Goal: Task Accomplishment & Management: Manage account settings

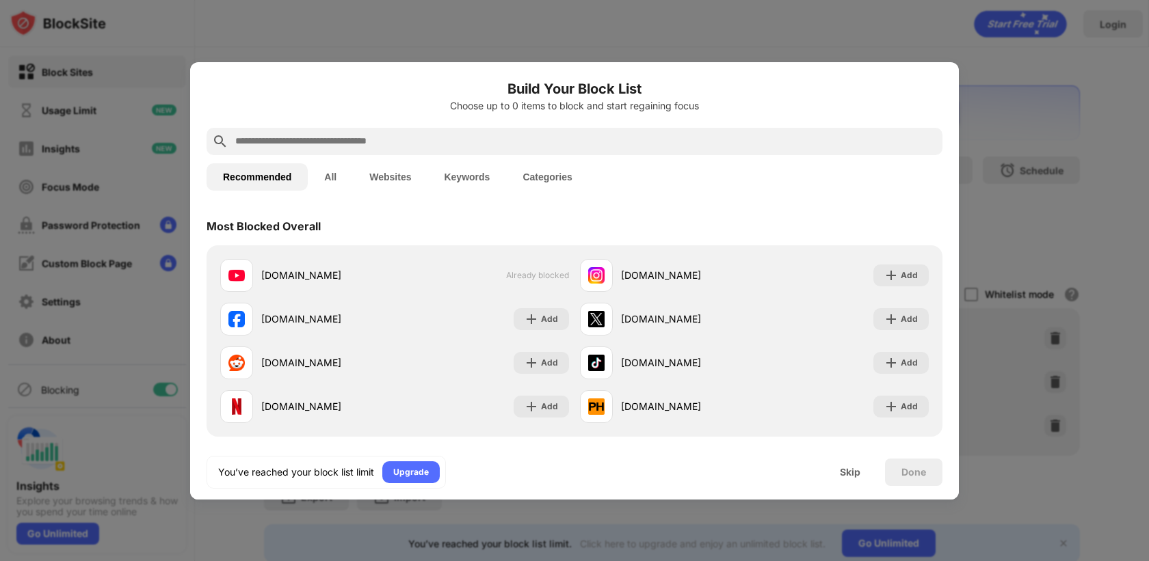
click at [1020, 112] on div at bounding box center [574, 280] width 1149 height 561
click at [164, 155] on div at bounding box center [574, 280] width 1149 height 561
click at [846, 470] on div "Skip" at bounding box center [850, 472] width 21 height 11
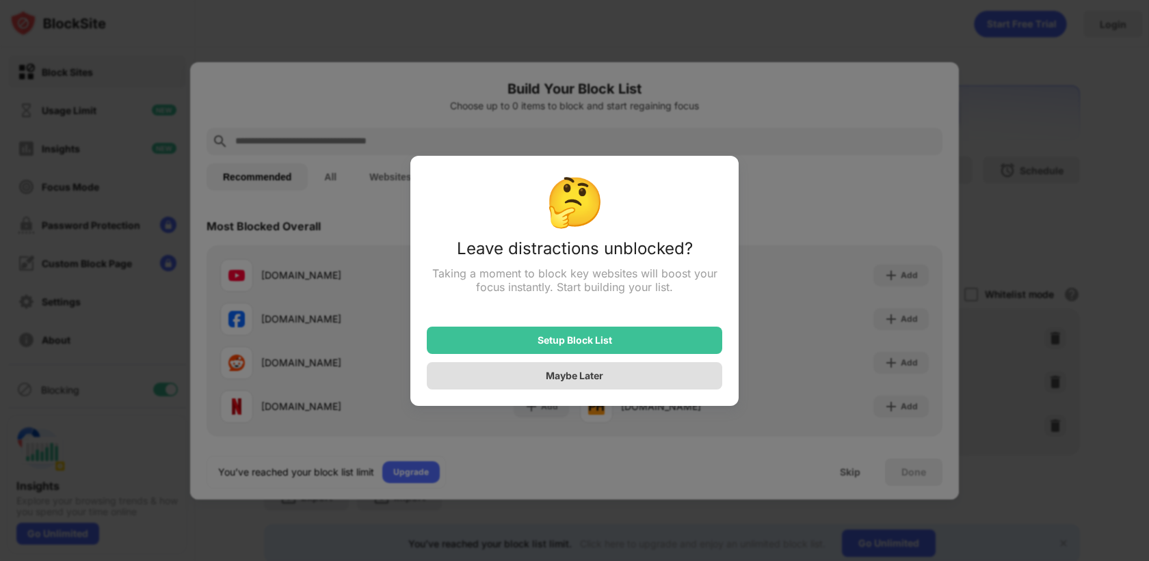
click at [616, 379] on div "Maybe Later" at bounding box center [574, 375] width 295 height 27
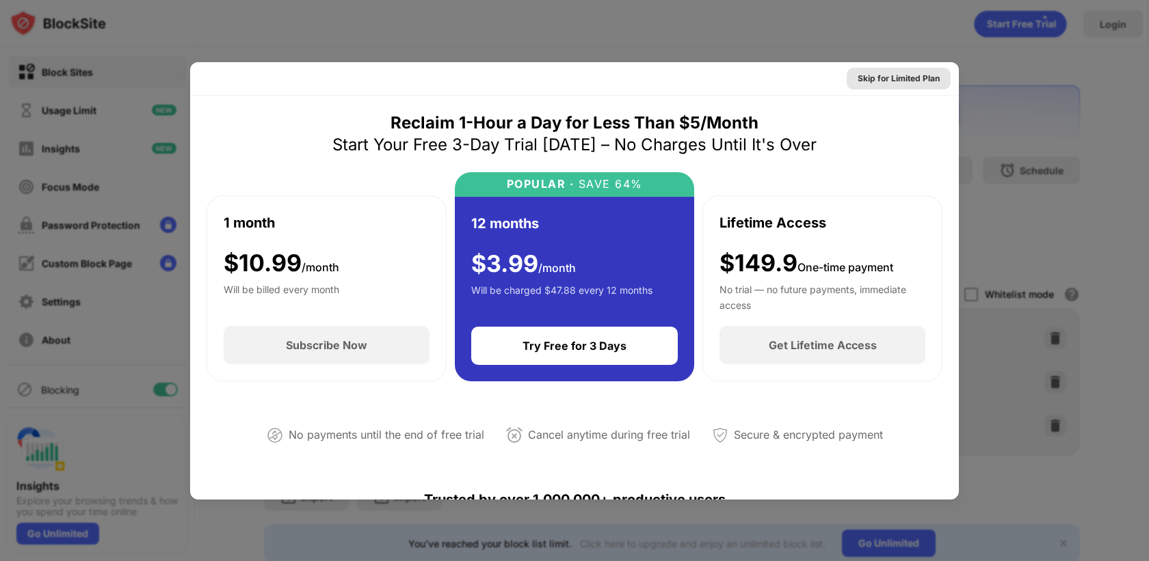
click at [911, 81] on div "Skip for Limited Plan" at bounding box center [898, 79] width 82 height 14
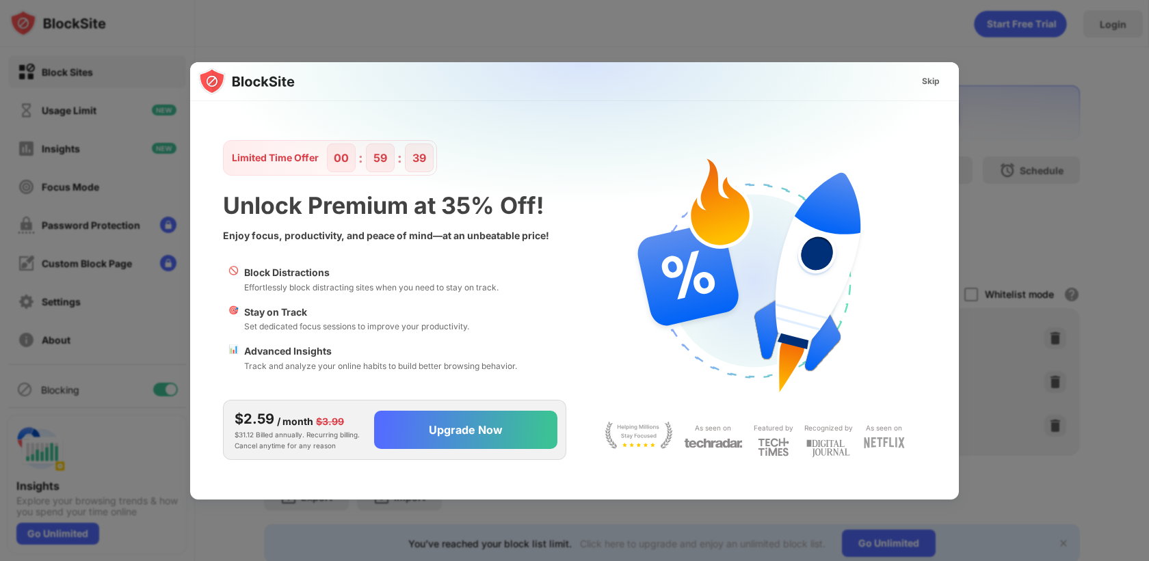
click at [929, 79] on div "Skip" at bounding box center [931, 82] width 18 height 14
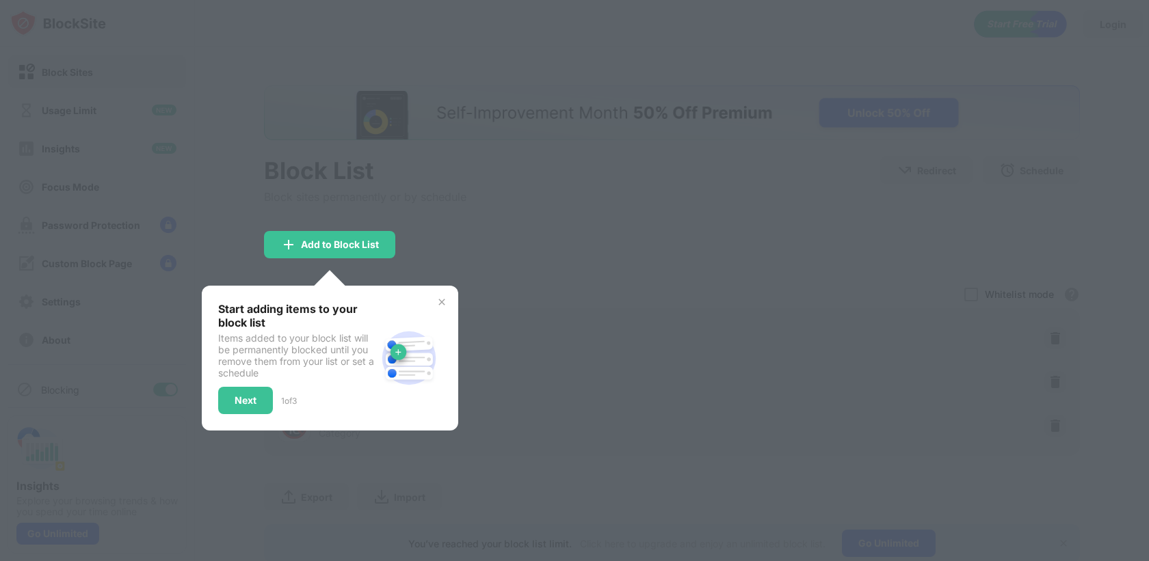
click at [440, 304] on img at bounding box center [441, 302] width 11 height 11
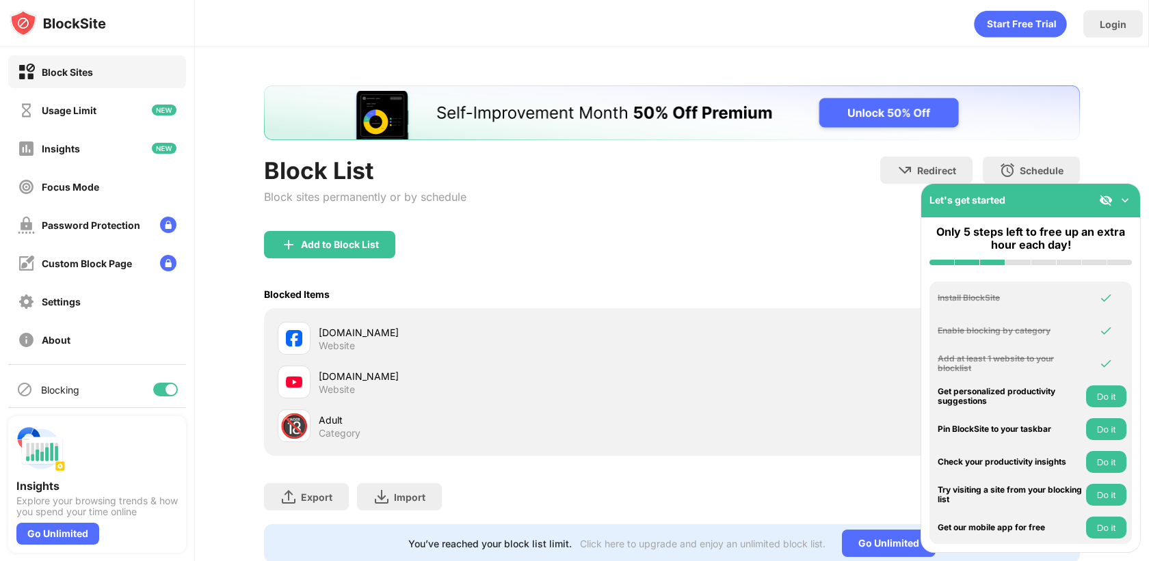
click at [1121, 199] on img at bounding box center [1125, 200] width 14 height 14
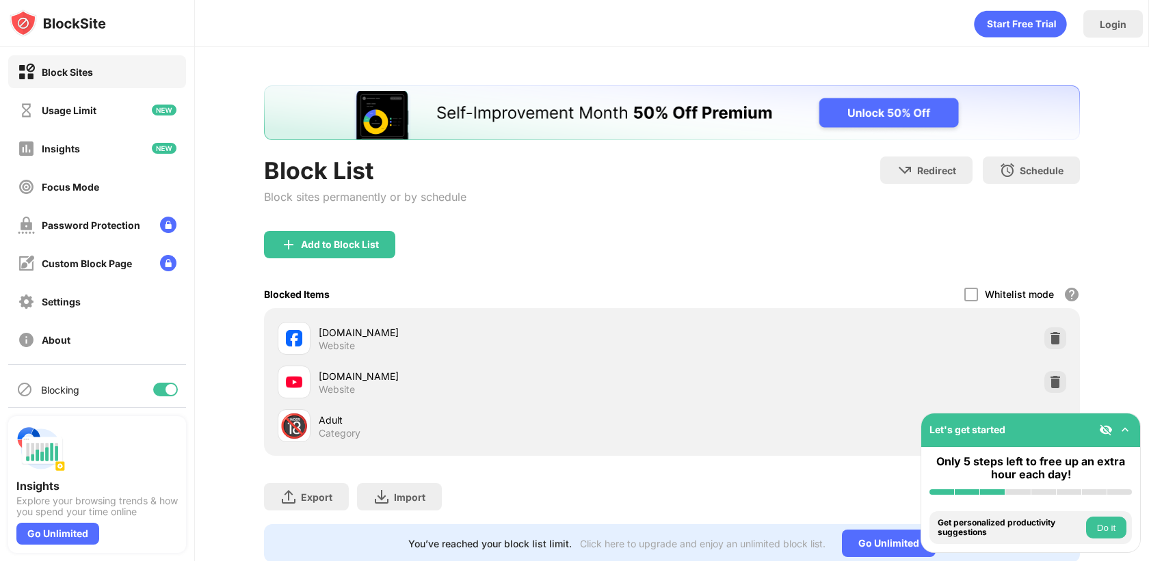
click at [1106, 425] on img at bounding box center [1106, 430] width 14 height 14
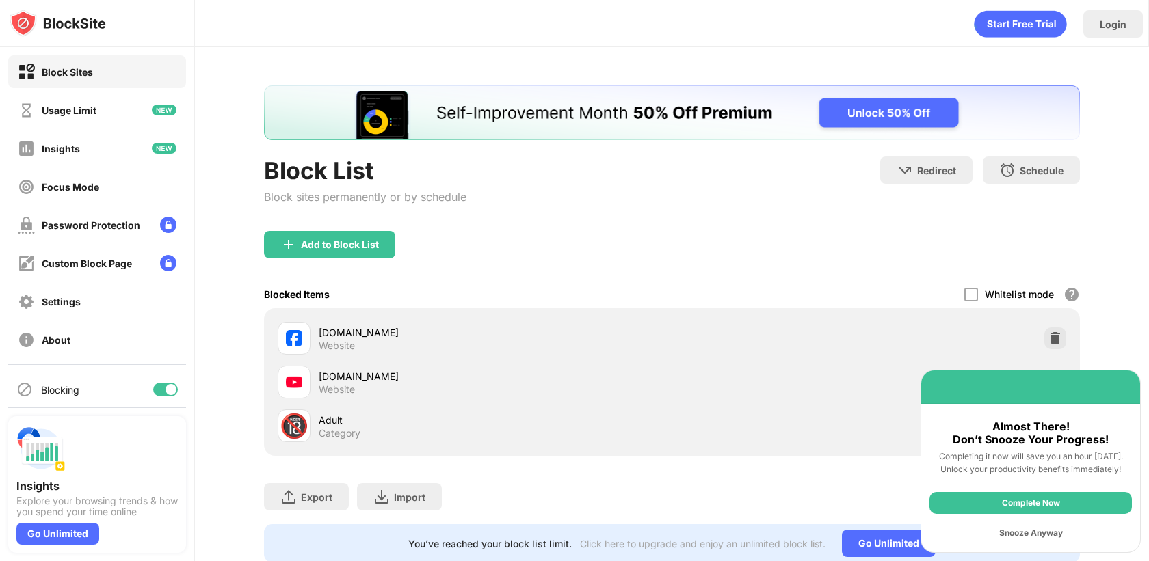
click at [1048, 533] on div "Snooze Anyway" at bounding box center [1030, 533] width 202 height 22
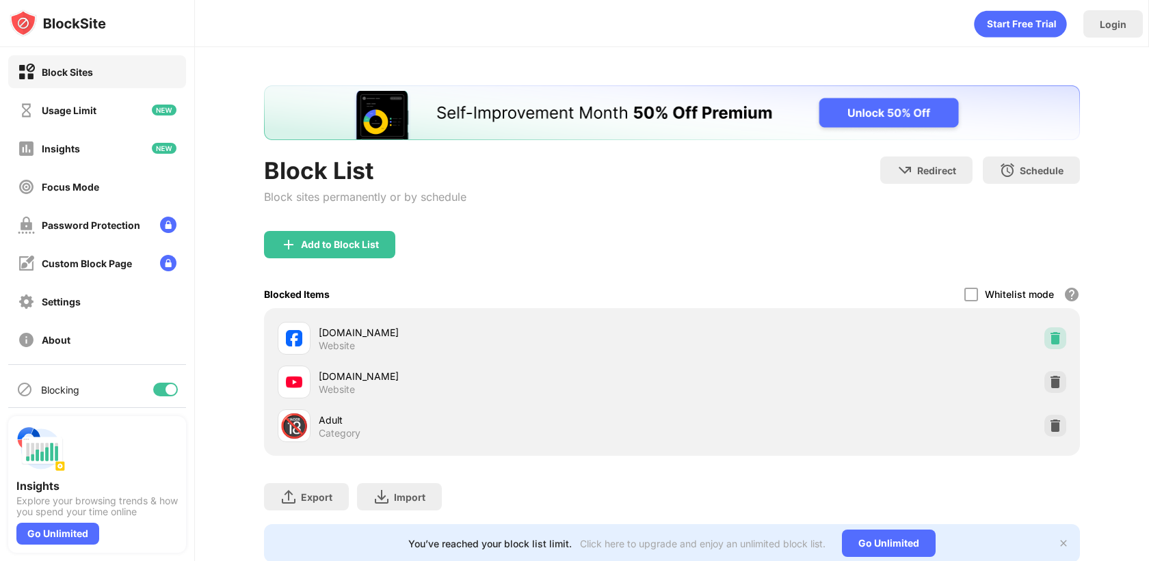
click at [1056, 340] on img at bounding box center [1055, 339] width 14 height 14
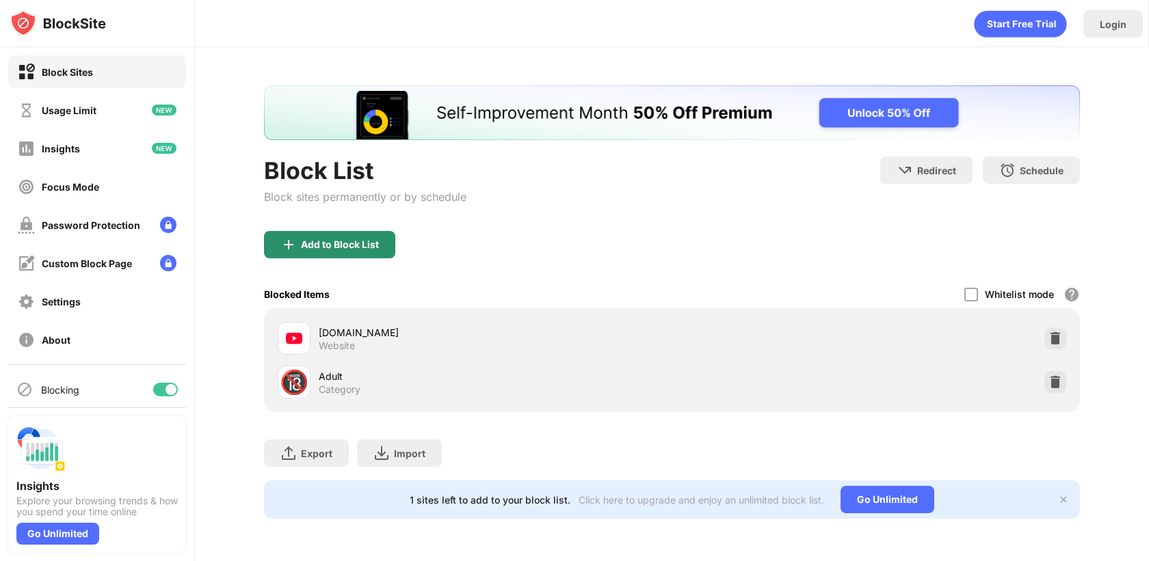
click at [338, 243] on div "Add to Block List" at bounding box center [340, 244] width 78 height 11
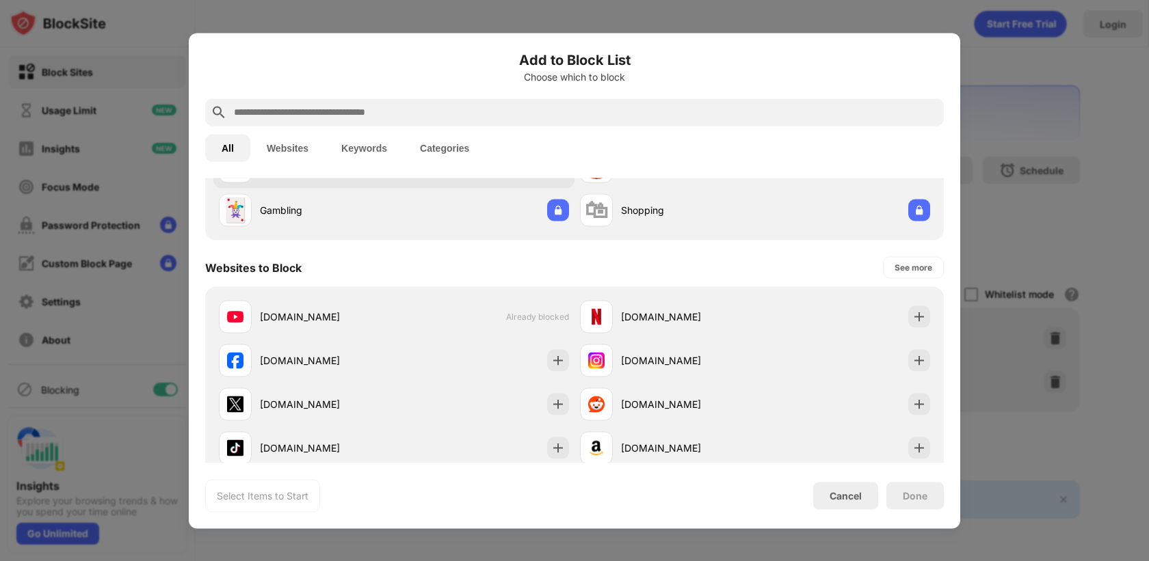
scroll to position [124, 0]
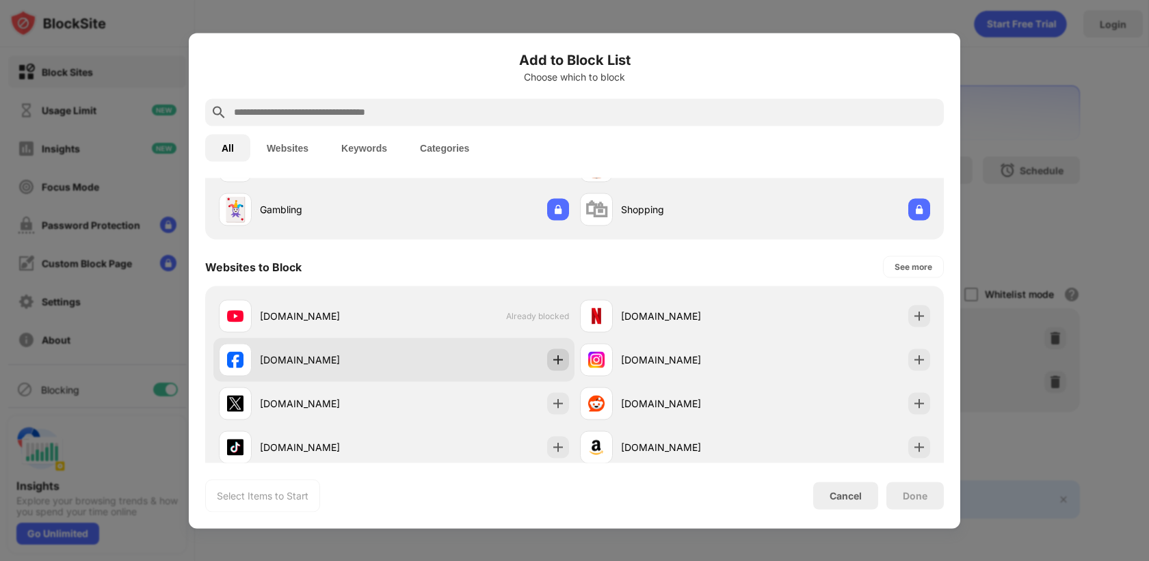
click at [558, 356] on img at bounding box center [558, 360] width 14 height 14
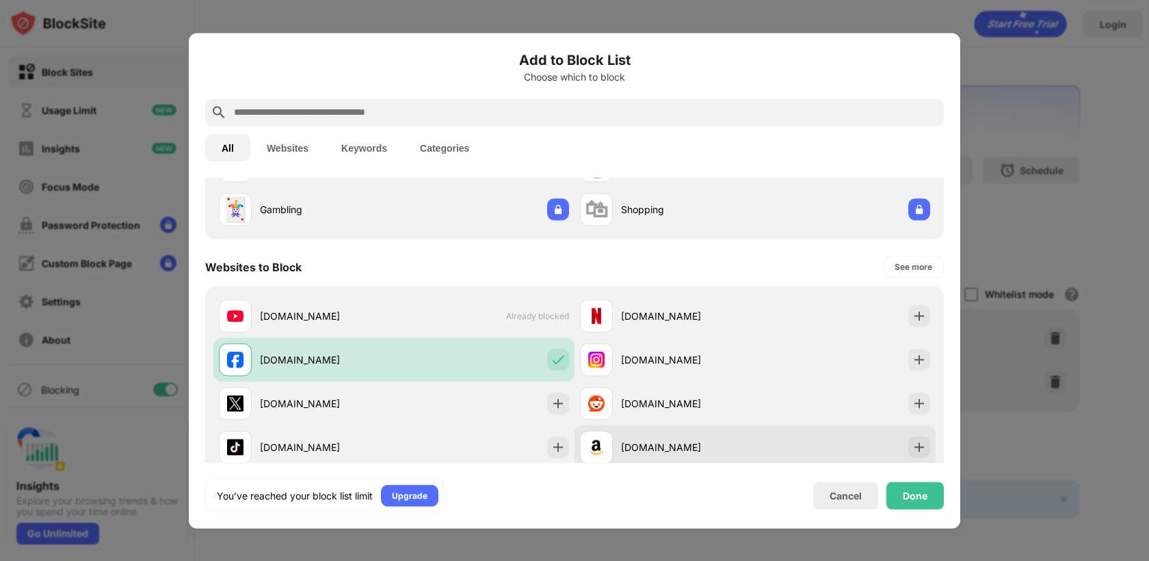
scroll to position [233, 0]
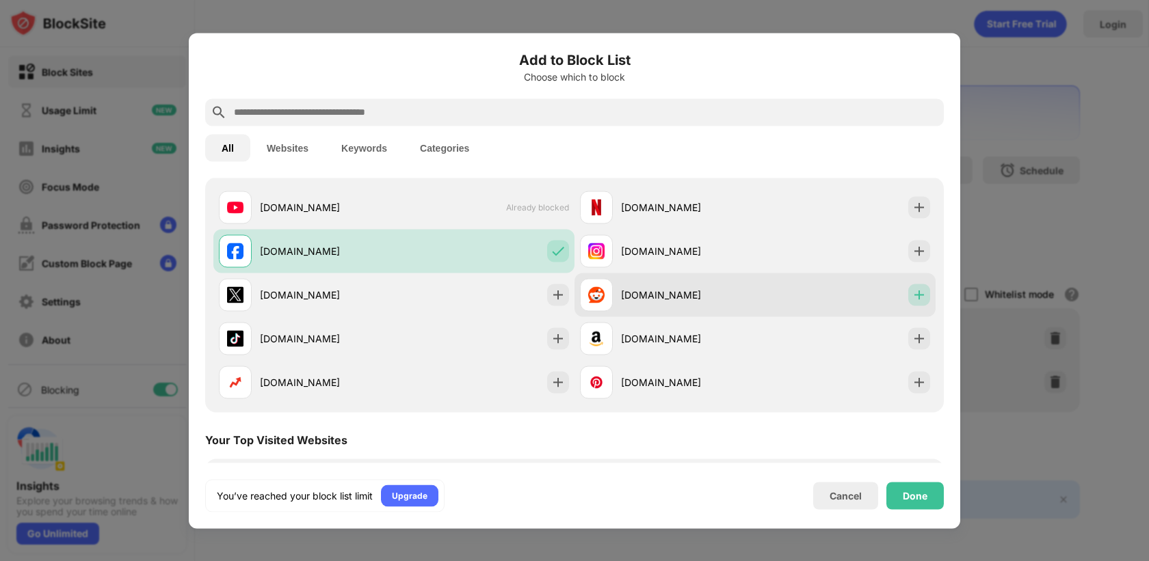
click at [924, 291] on img at bounding box center [919, 295] width 14 height 14
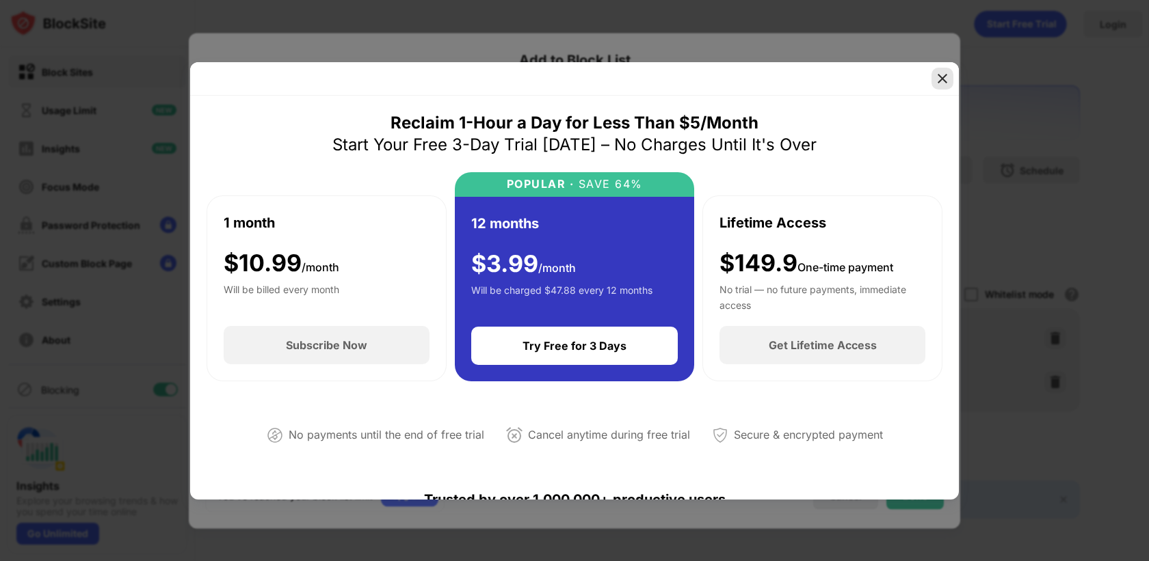
click at [942, 79] on img at bounding box center [942, 79] width 14 height 14
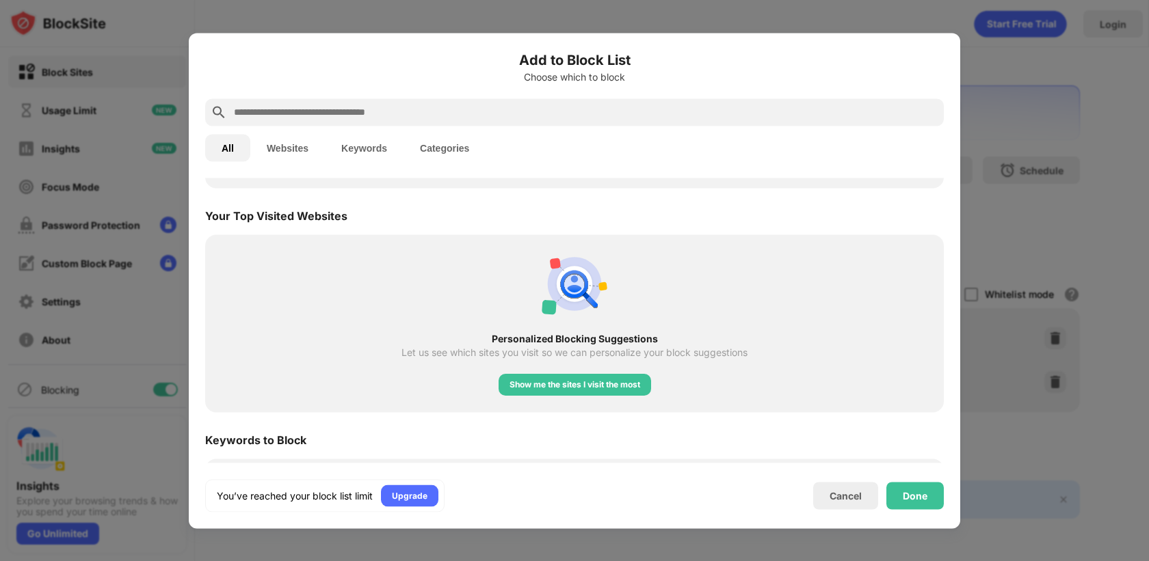
scroll to position [497, 0]
